Goal: Navigation & Orientation: Understand site structure

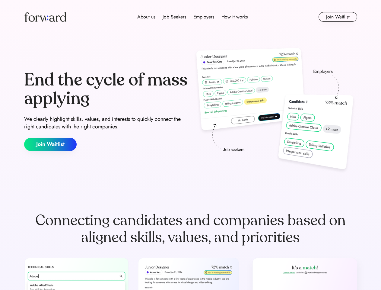
click at [190, 145] on div "End the cycle of mass applying We clearly highlight skills, values, and interes…" at bounding box center [190, 111] width 333 height 130
click at [191, 17] on div "About us Job Seekers Employers How it works" at bounding box center [193, 16] width 238 height 7
click at [45, 17] on img at bounding box center [45, 17] width 42 height 10
click at [193, 17] on div "About us Job Seekers Employers How it works" at bounding box center [193, 16] width 238 height 7
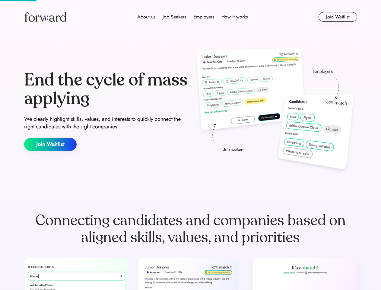
click at [146, 17] on div "About us" at bounding box center [146, 16] width 18 height 7
click at [174, 17] on div "Job Seekers" at bounding box center [175, 16] width 24 height 7
click at [204, 17] on div "Employers" at bounding box center [203, 16] width 21 height 7
click at [234, 17] on div "How it works" at bounding box center [234, 16] width 26 height 7
click at [338, 17] on button "Join Waitlist" at bounding box center [338, 17] width 39 height 10
